Goal: Check status: Check status

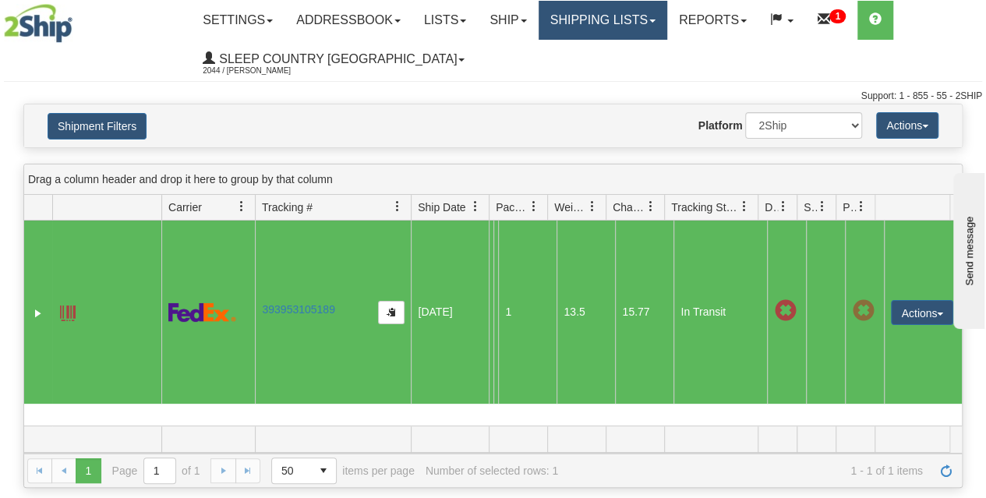
click at [604, 24] on link "Shipping lists" at bounding box center [602, 20] width 129 height 39
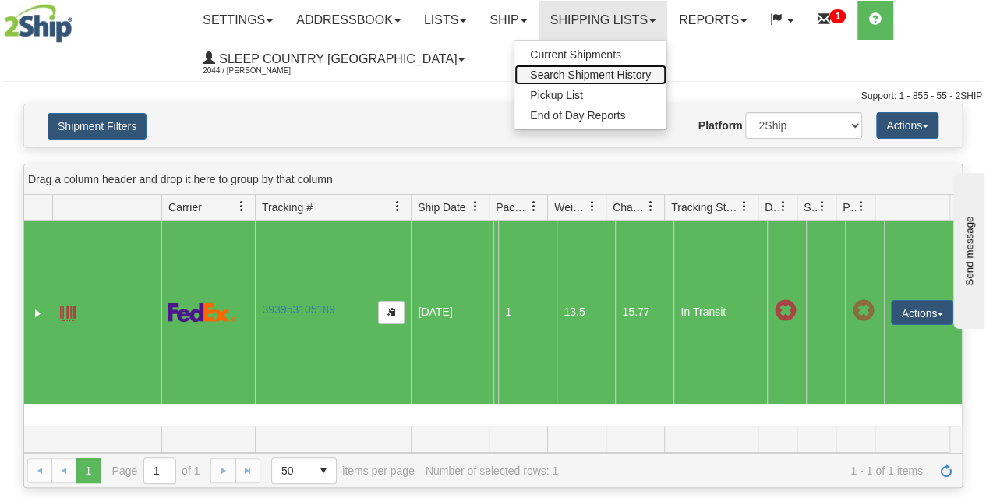
click at [584, 76] on span "Search Shipment History" at bounding box center [590, 75] width 121 height 12
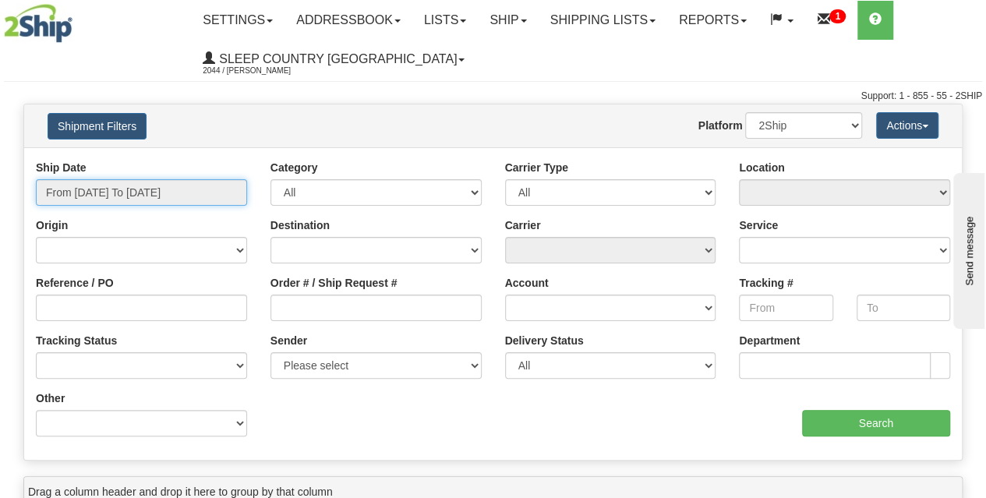
click at [118, 192] on input "From [DATE] To [DATE]" at bounding box center [141, 192] width 211 height 26
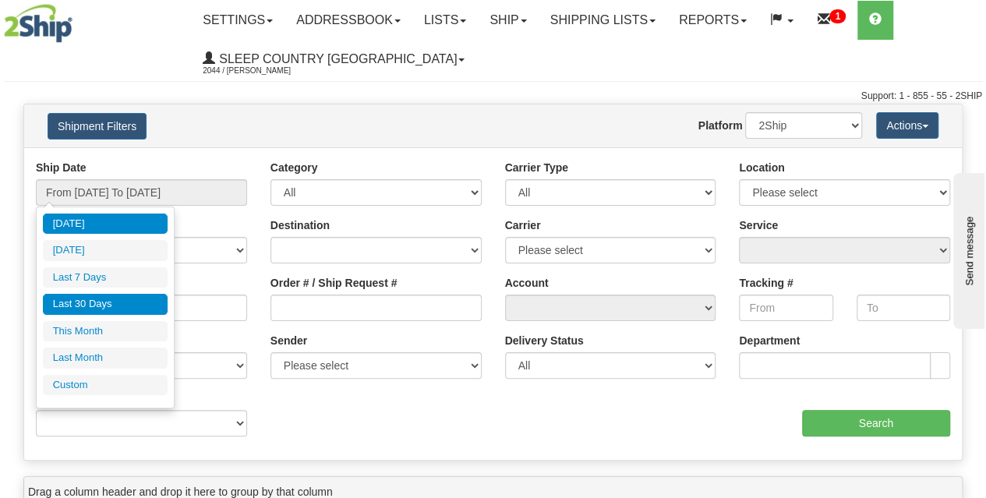
click at [138, 300] on li "Last 30 Days" at bounding box center [105, 304] width 125 height 21
type input "From [DATE] To [DATE]"
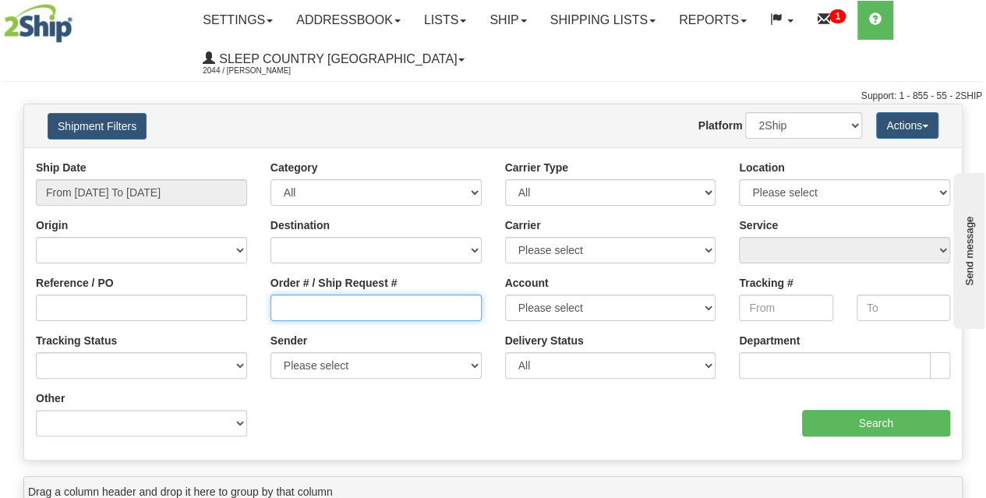
click at [286, 319] on input "Order # / Ship Request #" at bounding box center [375, 307] width 211 height 26
paste input "9000I142157"
type input "9000I142157"
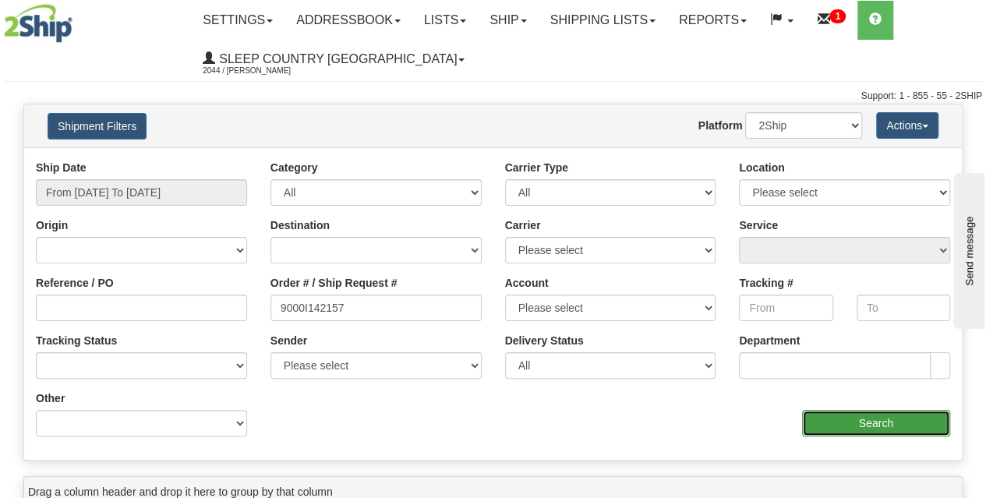
click at [823, 418] on input "Search" at bounding box center [876, 423] width 149 height 26
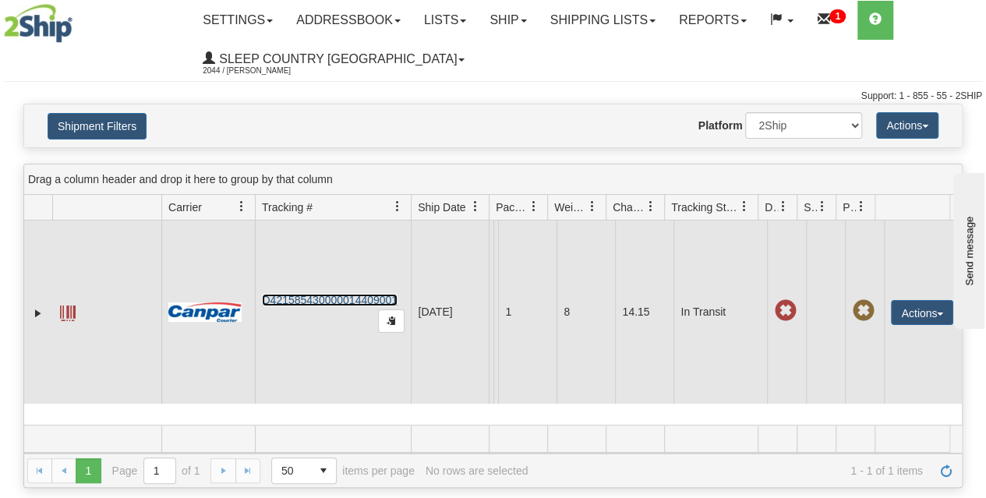
click at [346, 300] on link "D421585430000014409001" at bounding box center [330, 300] width 136 height 12
